Goal: Task Accomplishment & Management: Use online tool/utility

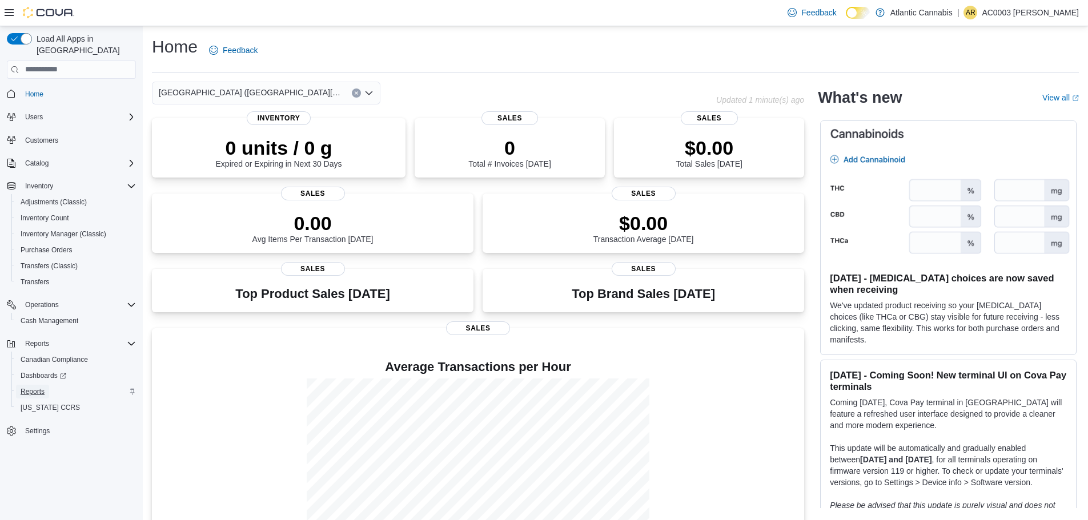
click at [42, 387] on span "Reports" at bounding box center [33, 391] width 24 height 9
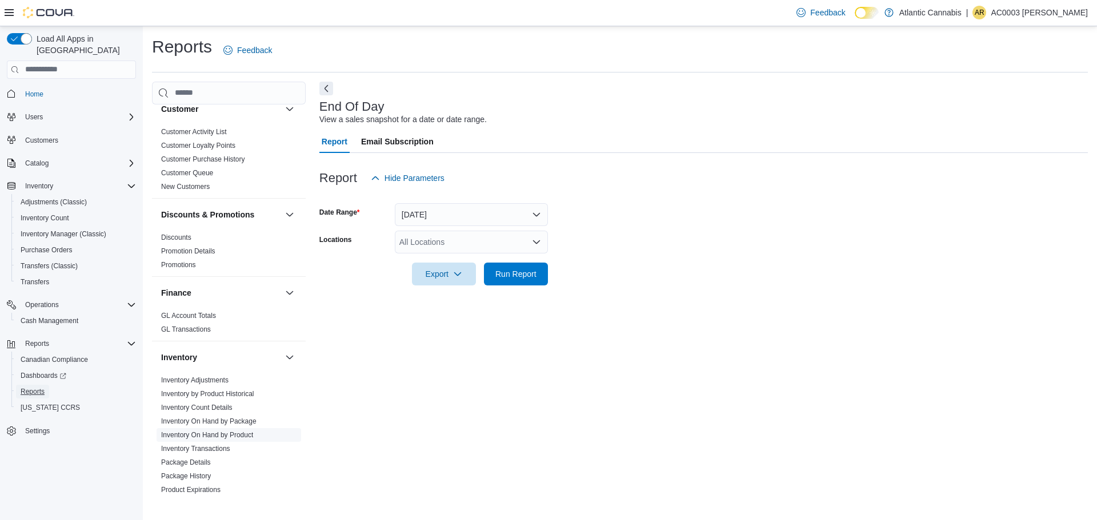
scroll to position [286, 0]
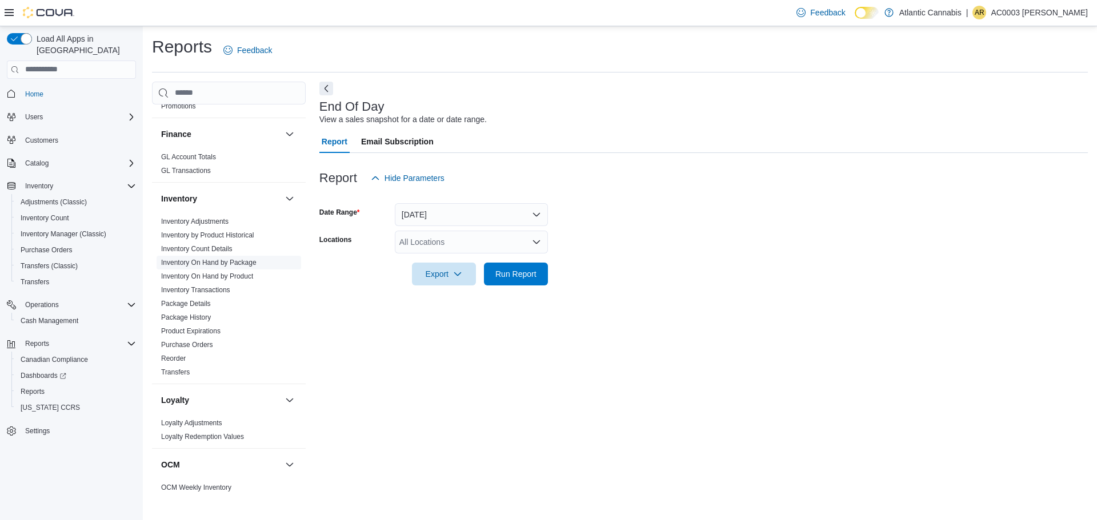
click at [231, 262] on link "Inventory On Hand by Package" at bounding box center [208, 263] width 95 height 8
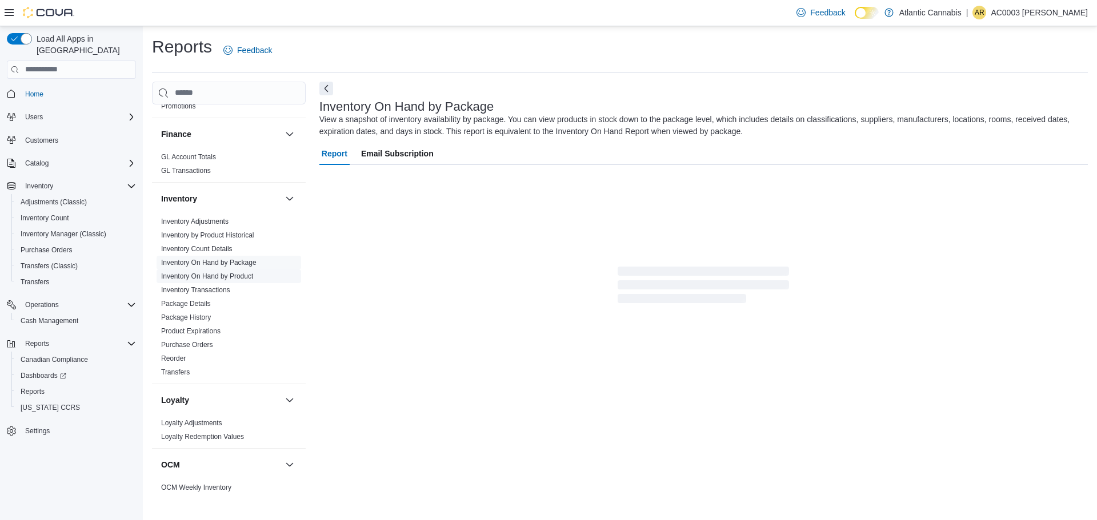
click at [230, 274] on link "Inventory On Hand by Product" at bounding box center [207, 276] width 92 height 8
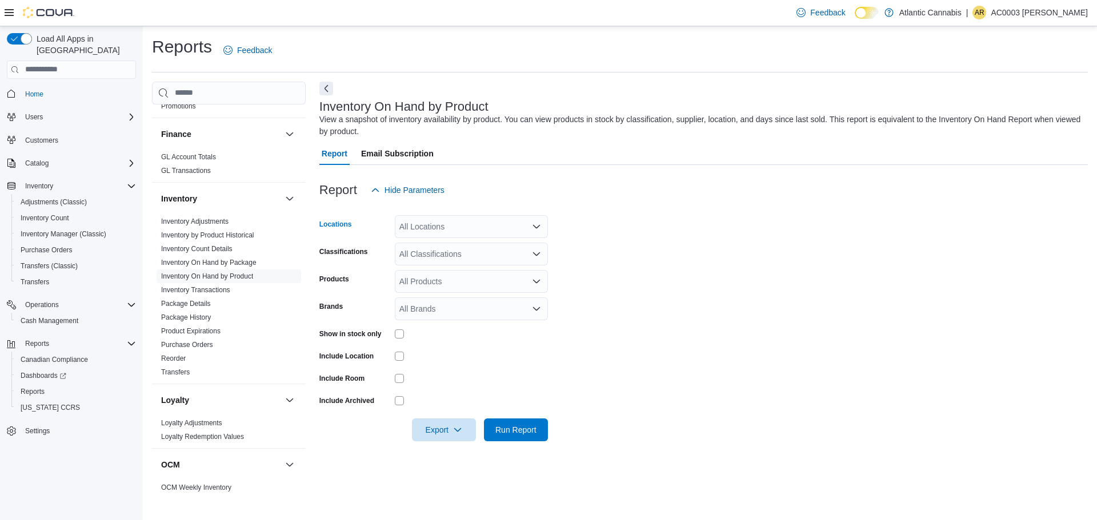
click at [480, 224] on div "All Locations" at bounding box center [471, 226] width 153 height 23
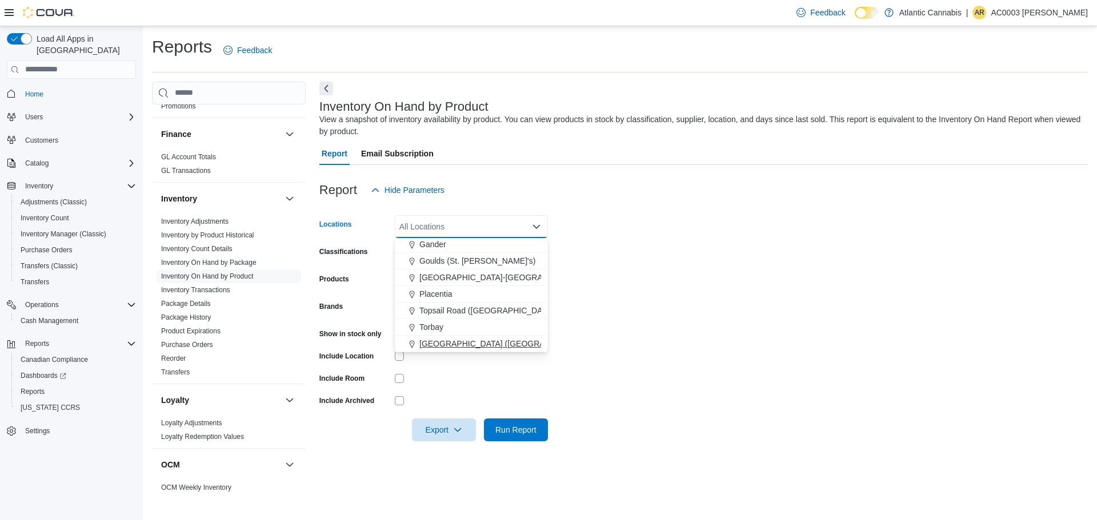
click at [459, 338] on span "[GEOGRAPHIC_DATA] ([GEOGRAPHIC_DATA][PERSON_NAME])" at bounding box center [539, 343] width 240 height 11
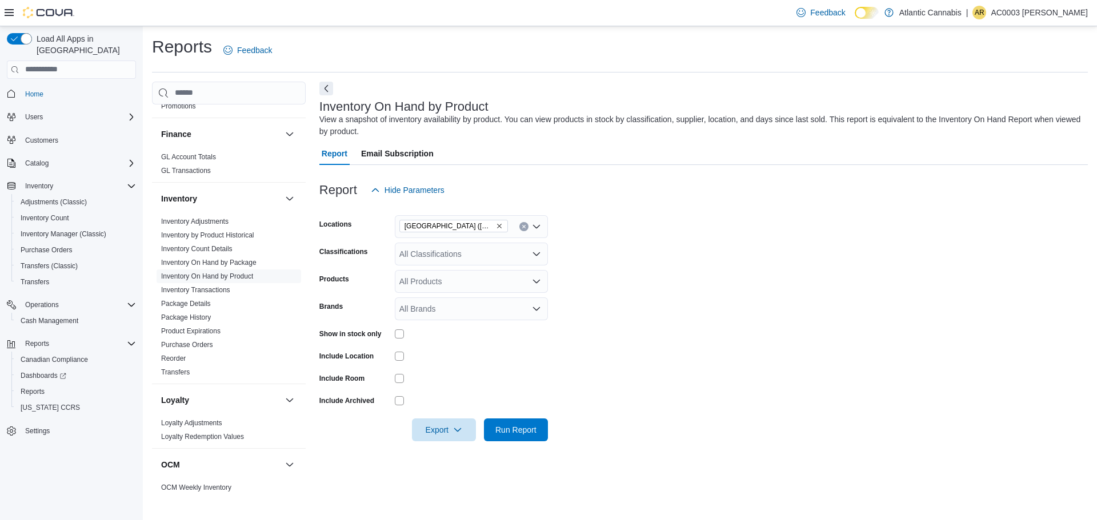
click at [690, 213] on div at bounding box center [703, 209] width 768 height 14
click at [483, 253] on div "All Classifications" at bounding box center [471, 254] width 153 height 23
click at [459, 335] on div "Beverage" at bounding box center [471, 333] width 139 height 11
click at [654, 250] on form "Locations [GEOGRAPHIC_DATA] ([GEOGRAPHIC_DATA]) Classifications Beverage Produc…" at bounding box center [703, 322] width 768 height 240
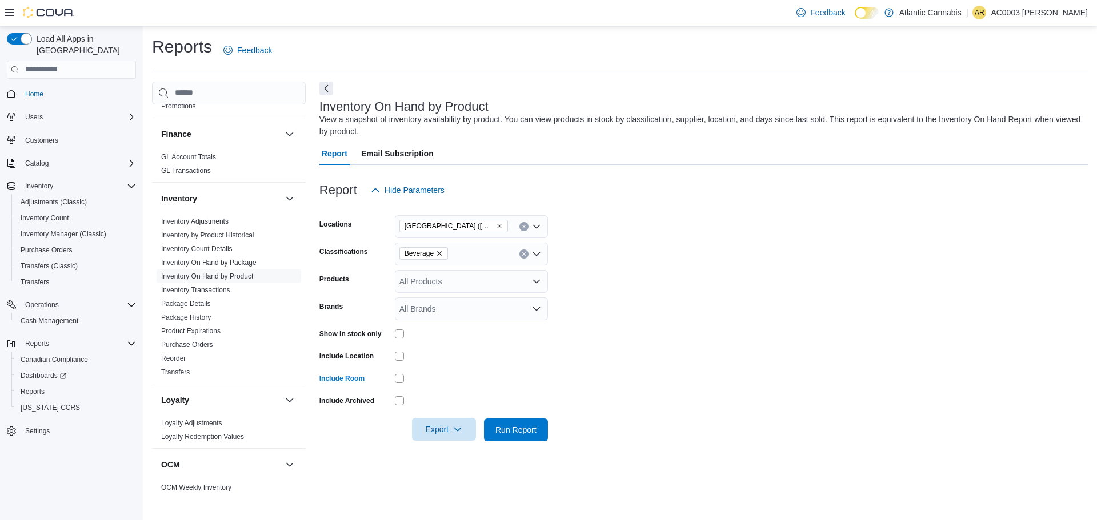
click at [455, 431] on icon "button" at bounding box center [457, 429] width 9 height 9
click at [456, 357] on span "Export to Excel" at bounding box center [445, 361] width 51 height 9
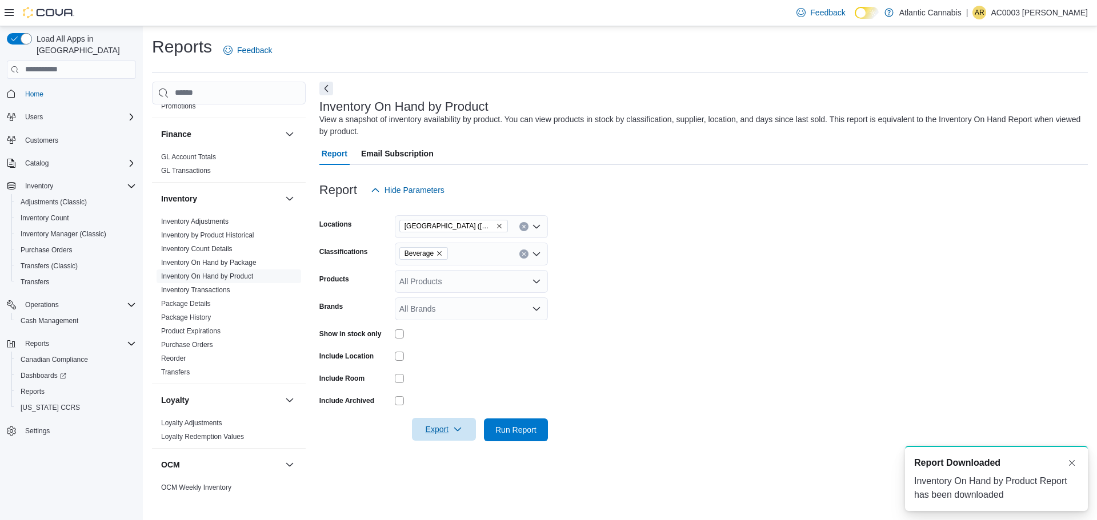
scroll to position [0, 0]
